Goal: Task Accomplishment & Management: Use online tool/utility

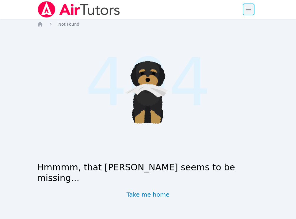
click at [143, 10] on span "button" at bounding box center [248, 9] width 13 height 13
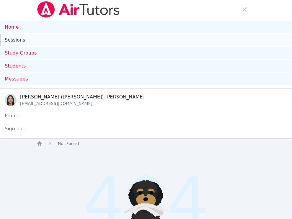
click at [13, 39] on link "Sessions" at bounding box center [146, 40] width 292 height 12
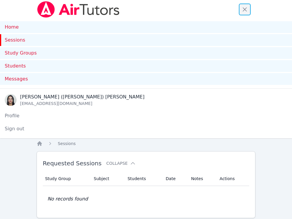
click at [143, 14] on span "button" at bounding box center [244, 9] width 13 height 13
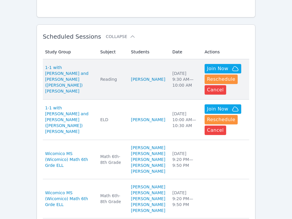
scroll to position [156, 0]
click at [124, 68] on td "Subject Reading" at bounding box center [111, 79] width 31 height 40
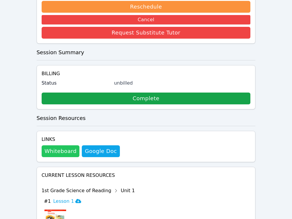
scroll to position [222, 0]
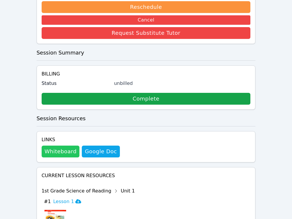
click at [57, 146] on button "Whiteboard" at bounding box center [61, 152] width 38 height 12
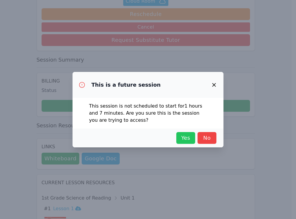
click at [143, 142] on span "Yes" at bounding box center [185, 138] width 13 height 8
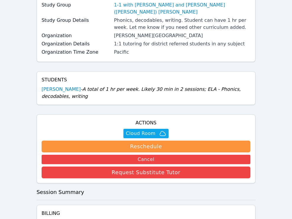
scroll to position [0, 0]
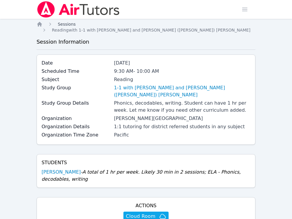
click at [71, 23] on span "Sessions" at bounding box center [67, 24] width 18 height 5
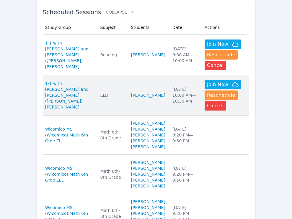
scroll to position [179, 0]
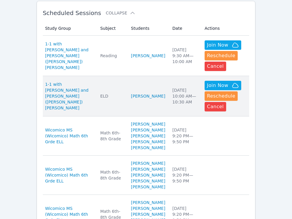
click at [127, 80] on td "Students Lucianna Valdez Alzamora" at bounding box center [147, 96] width 41 height 40
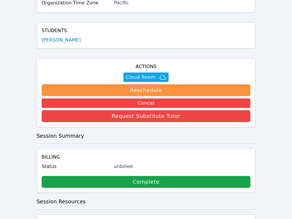
scroll to position [207, 0]
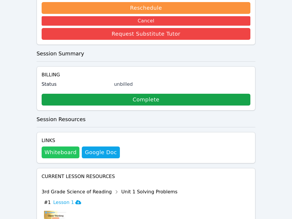
click at [60, 147] on button "Whiteboard" at bounding box center [61, 153] width 38 height 12
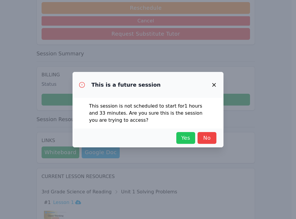
click at [143, 139] on span "Yes" at bounding box center [185, 138] width 13 height 8
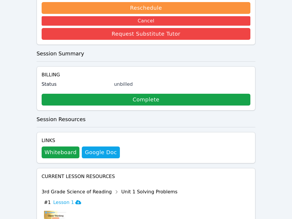
scroll to position [0, 0]
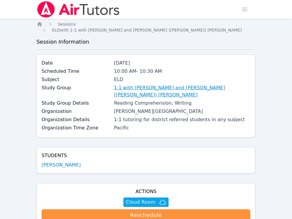
click at [143, 85] on link "1-1 with [PERSON_NAME] and [PERSON_NAME] ([PERSON_NAME]) [PERSON_NAME]" at bounding box center [182, 91] width 136 height 14
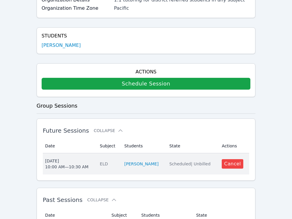
scroll to position [162, 0]
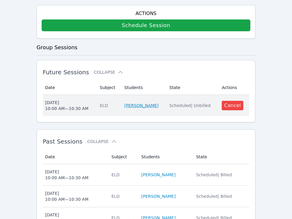
click at [143, 103] on link "[PERSON_NAME]" at bounding box center [141, 106] width 34 height 6
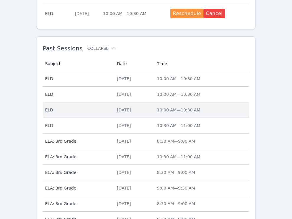
scroll to position [302, 0]
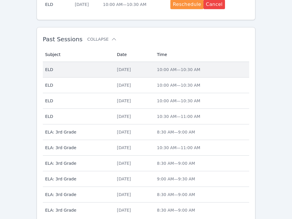
click at [142, 70] on div "[DATE]" at bounding box center [133, 70] width 33 height 6
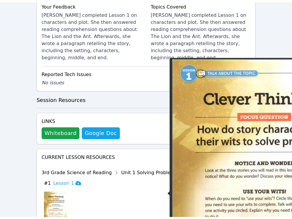
scroll to position [285, 0]
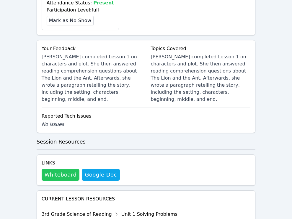
click at [59, 169] on button "Whiteboard" at bounding box center [61, 175] width 38 height 12
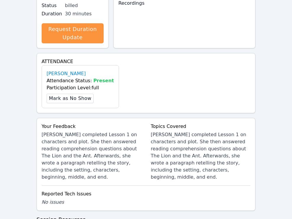
scroll to position [272, 0]
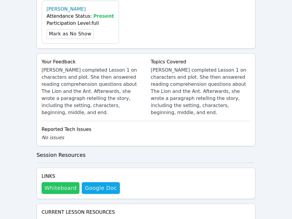
click at [53, 182] on button "Whiteboard" at bounding box center [61, 188] width 38 height 12
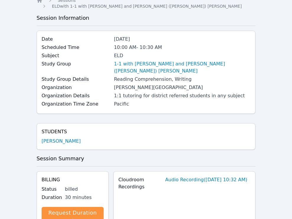
scroll to position [0, 0]
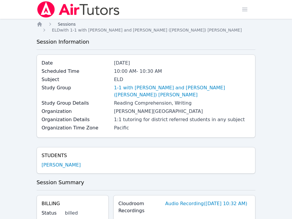
click at [68, 24] on span "Sessions" at bounding box center [67, 24] width 18 height 5
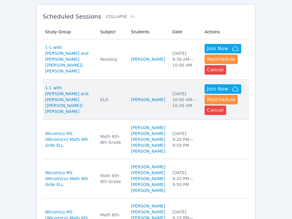
scroll to position [177, 0]
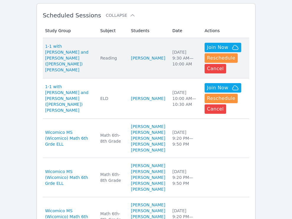
click at [128, 51] on td "Students Dante Valdes Alzamora" at bounding box center [147, 58] width 41 height 40
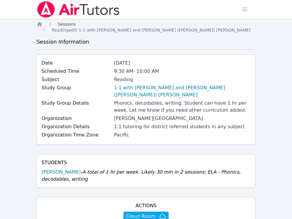
click at [70, 24] on span "Sessions" at bounding box center [67, 24] width 18 height 5
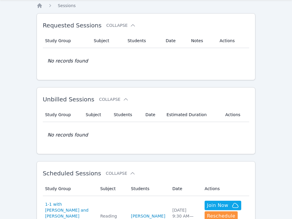
scroll to position [225, 0]
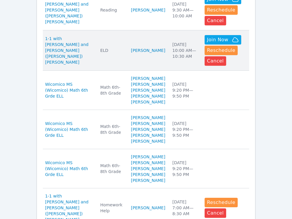
click at [116, 45] on td "Subject ELD" at bounding box center [111, 50] width 31 height 40
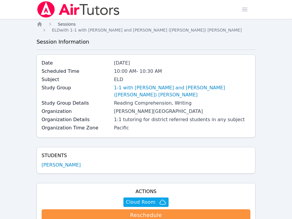
click at [68, 24] on span "Sessions" at bounding box center [67, 24] width 18 height 5
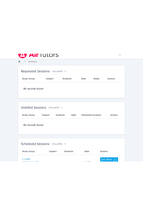
scroll to position [10, 0]
